Goal: Information Seeking & Learning: Learn about a topic

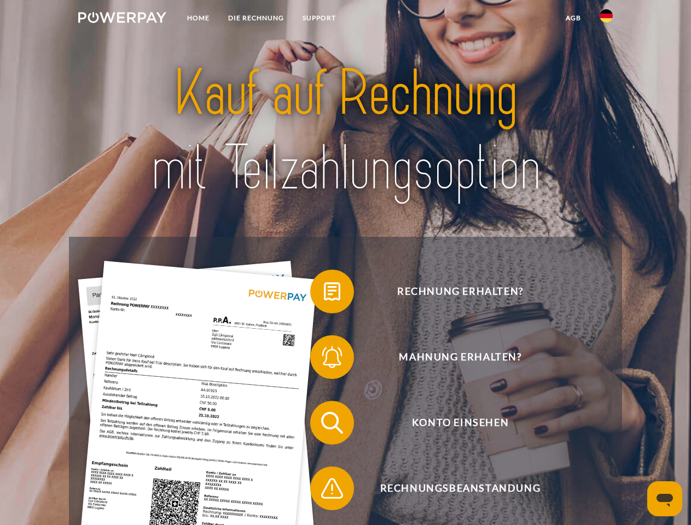
click at [122, 19] on img at bounding box center [122, 17] width 88 height 11
click at [606, 19] on img at bounding box center [606, 15] width 13 height 13
click at [573, 18] on link "agb" at bounding box center [573, 18] width 34 height 20
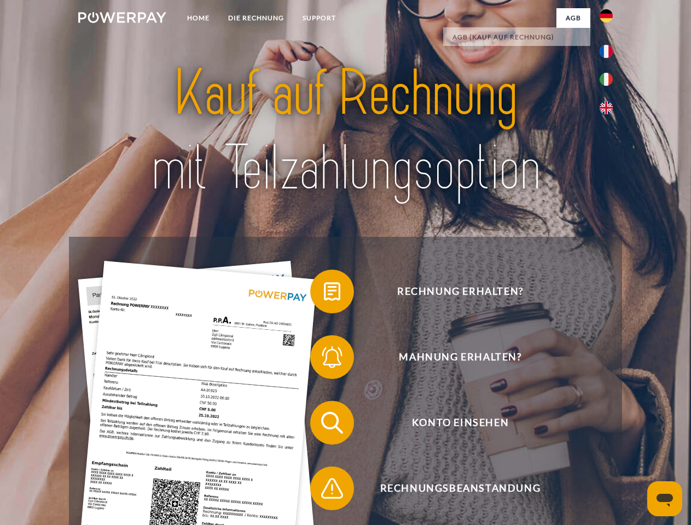
click at [324, 294] on span at bounding box center [315, 291] width 55 height 55
click at [324, 359] on span at bounding box center [315, 357] width 55 height 55
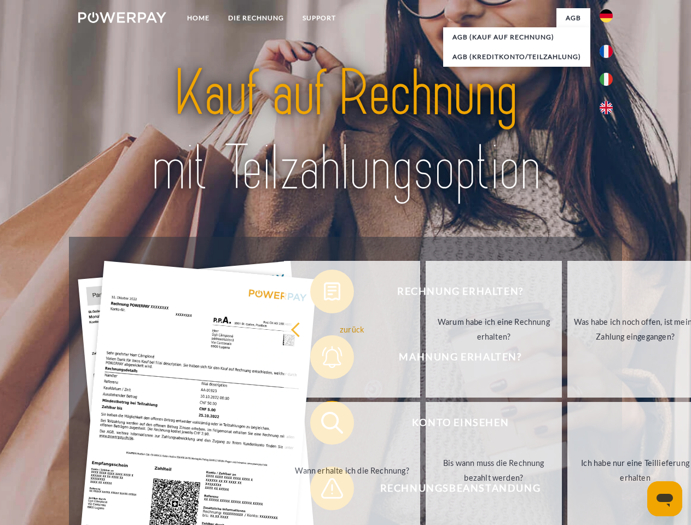
click at [426, 425] on link "Bis wann muss die Rechnung bezahlt werden?" at bounding box center [494, 470] width 136 height 137
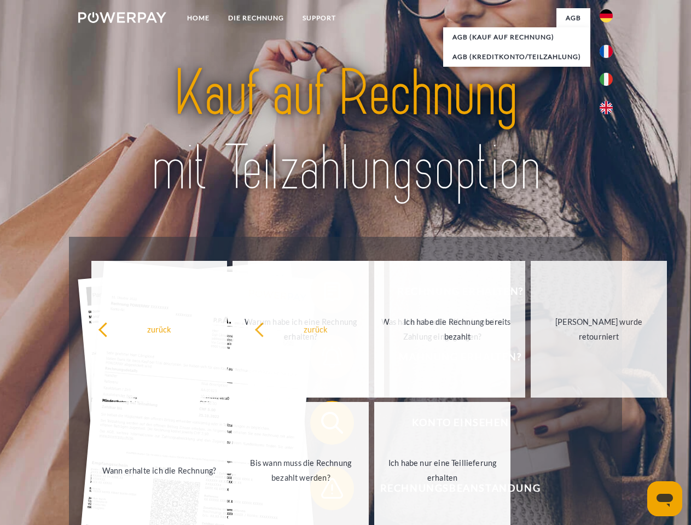
click at [324, 491] on span at bounding box center [315, 488] width 55 height 55
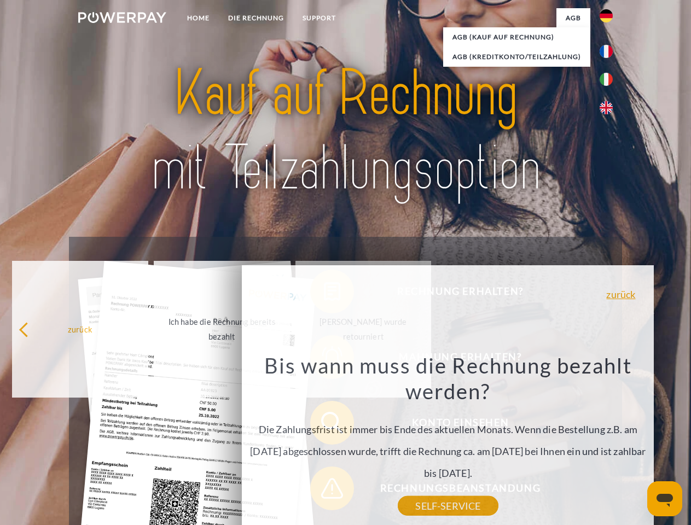
click at [665, 499] on icon "Messaging-Fenster öffnen" at bounding box center [664, 500] width 16 height 13
